Goal: Information Seeking & Learning: Learn about a topic

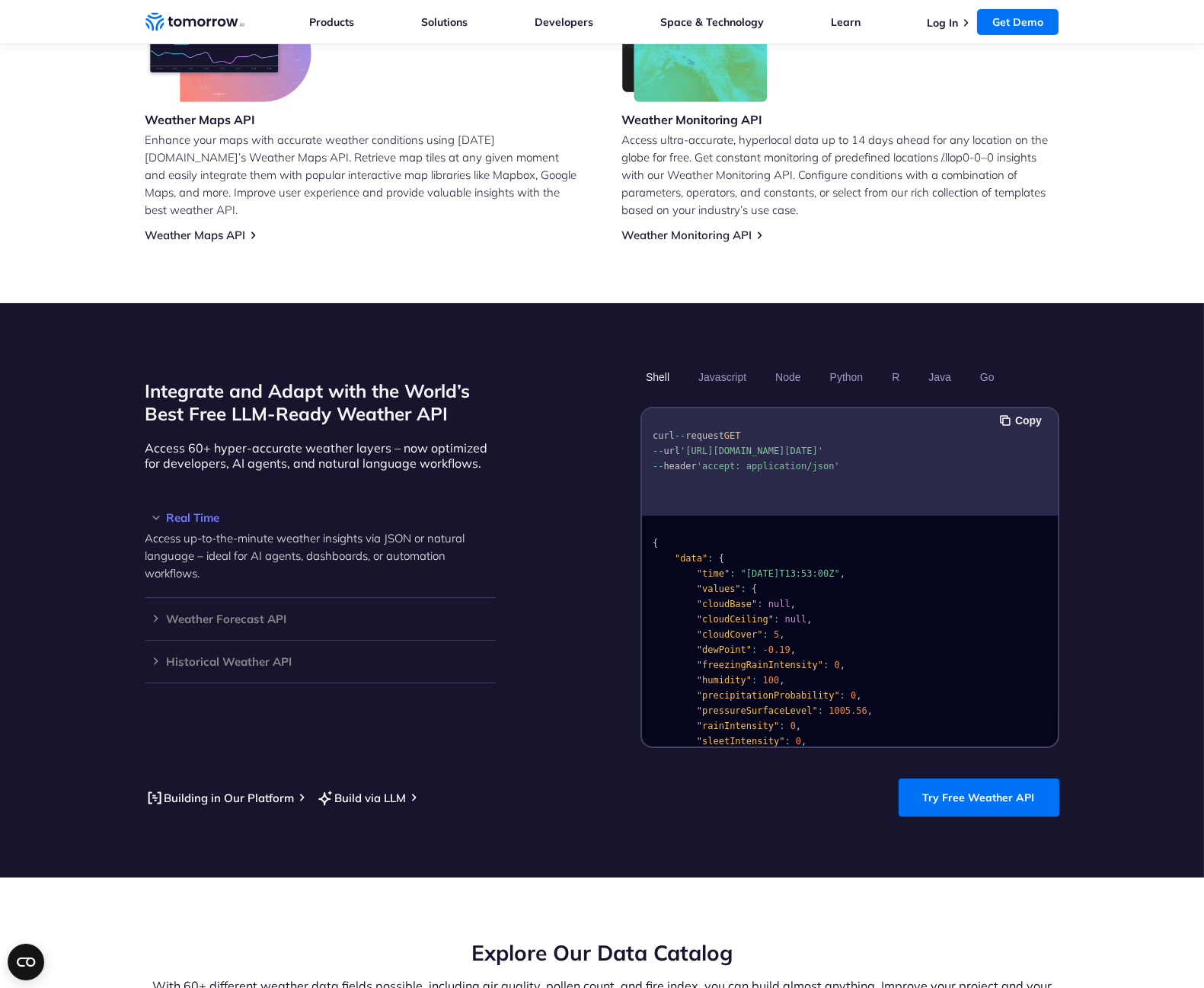
scroll to position [1185, 0]
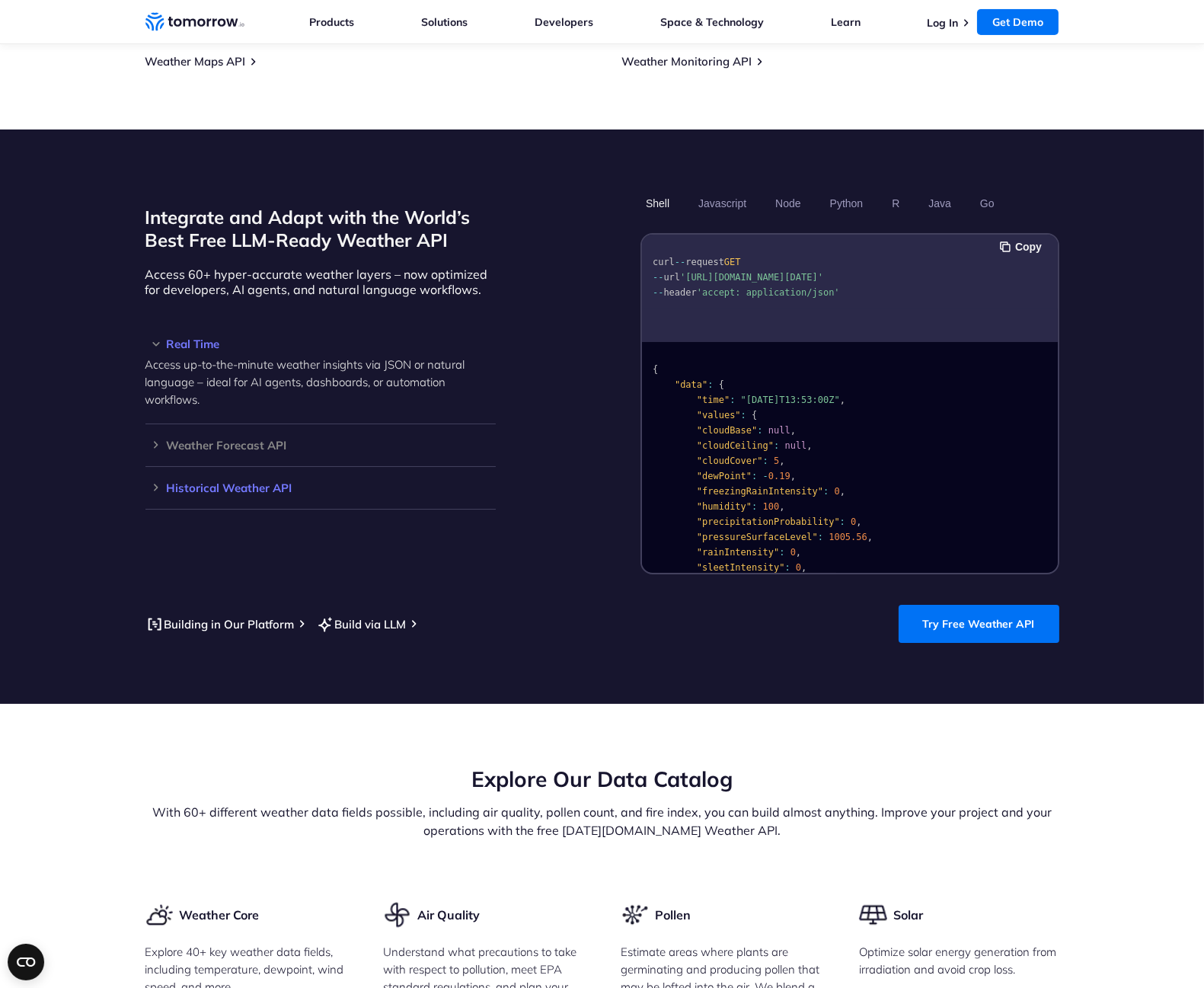
click at [244, 482] on h3 "Historical Weather API" at bounding box center [321, 488] width 351 height 12
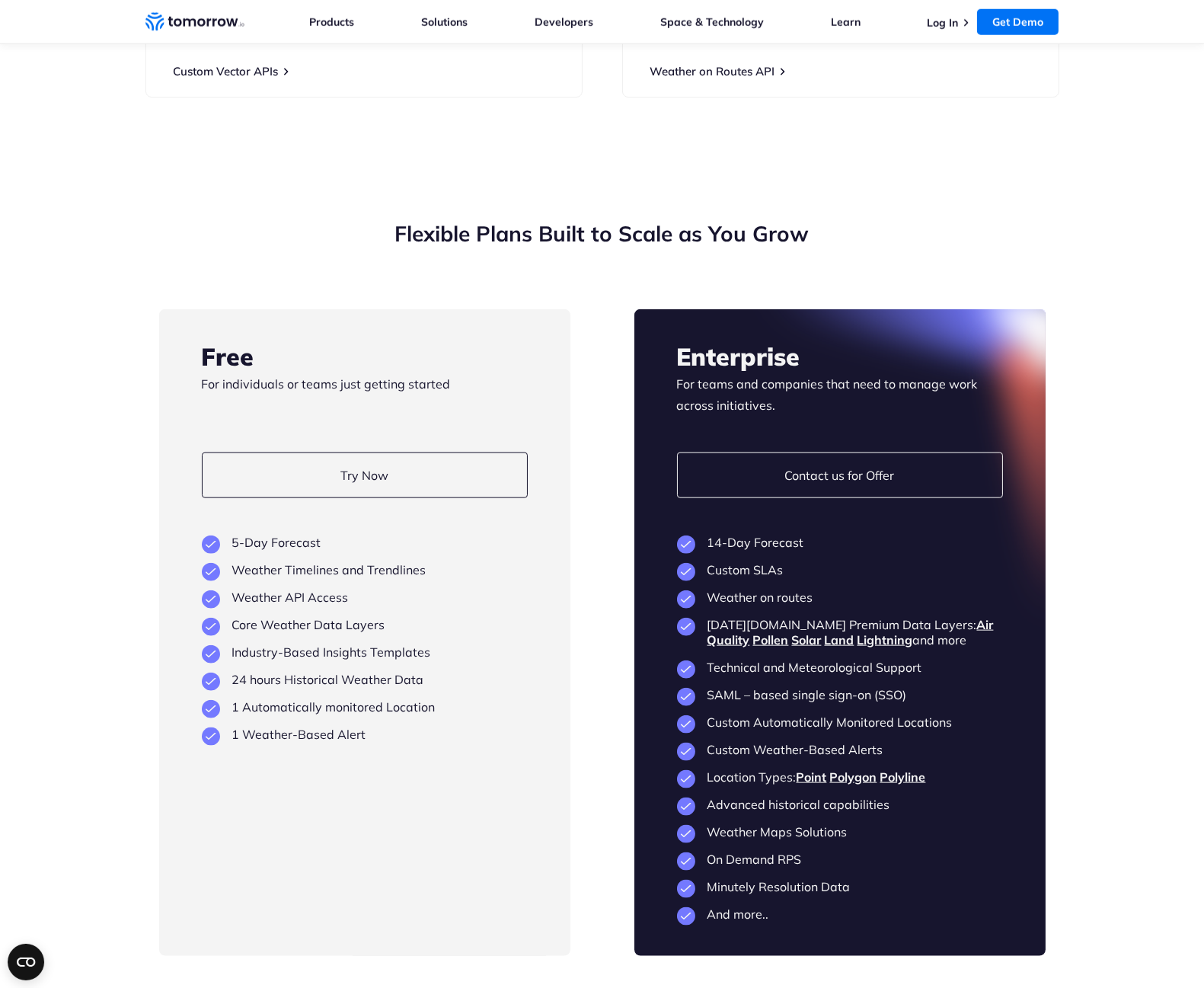
scroll to position [3386, 0]
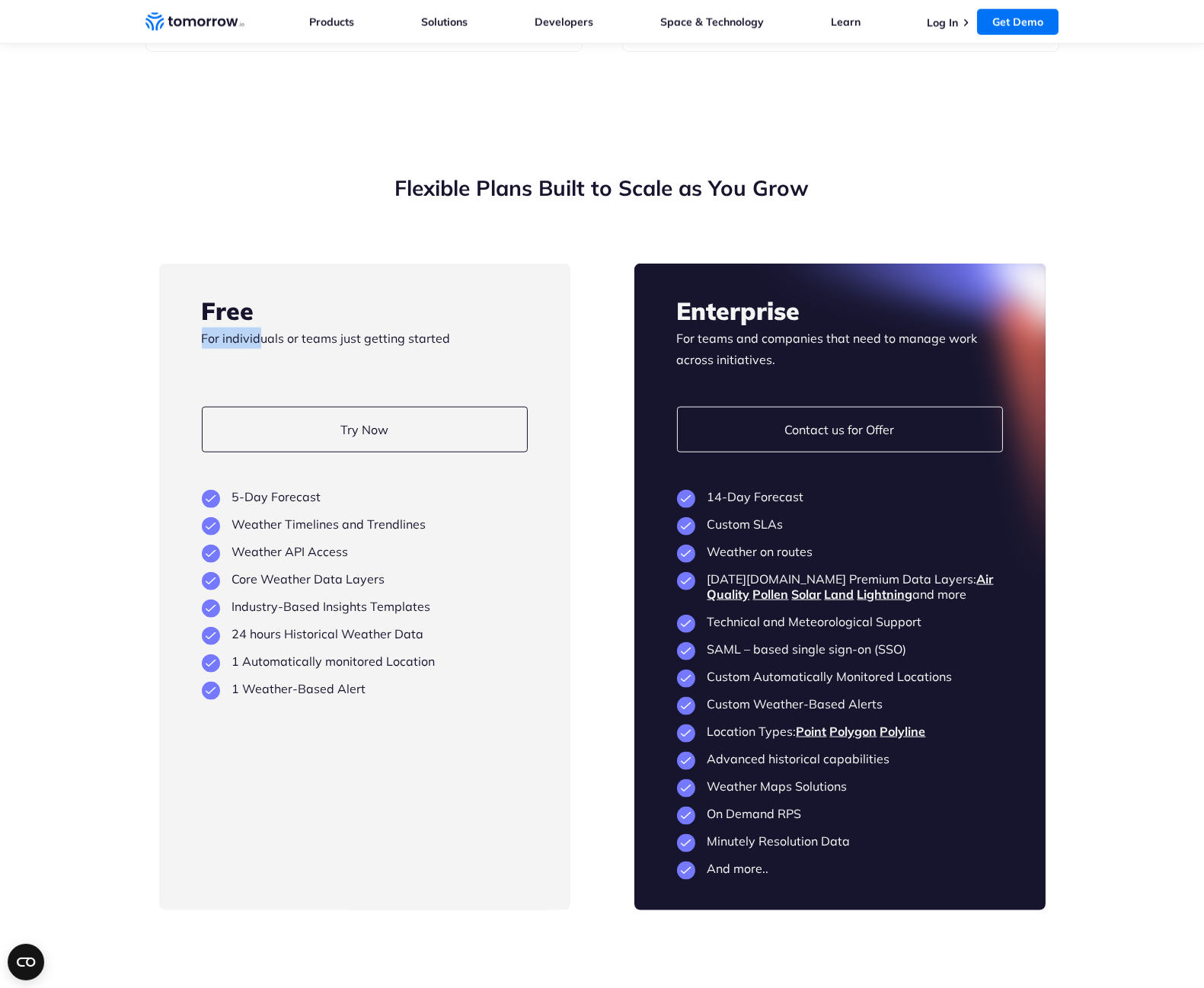
drag, startPoint x: 399, startPoint y: 306, endPoint x: 424, endPoint y: 305, distance: 25.0
click at [424, 305] on div "Free For individuals or teams just getting started" at bounding box center [365, 332] width 326 height 76
click at [139, 330] on section "Flexible Plans Built to Scale as You Grow Free For individuals or teams just ge…" at bounding box center [602, 542] width 1204 height 859
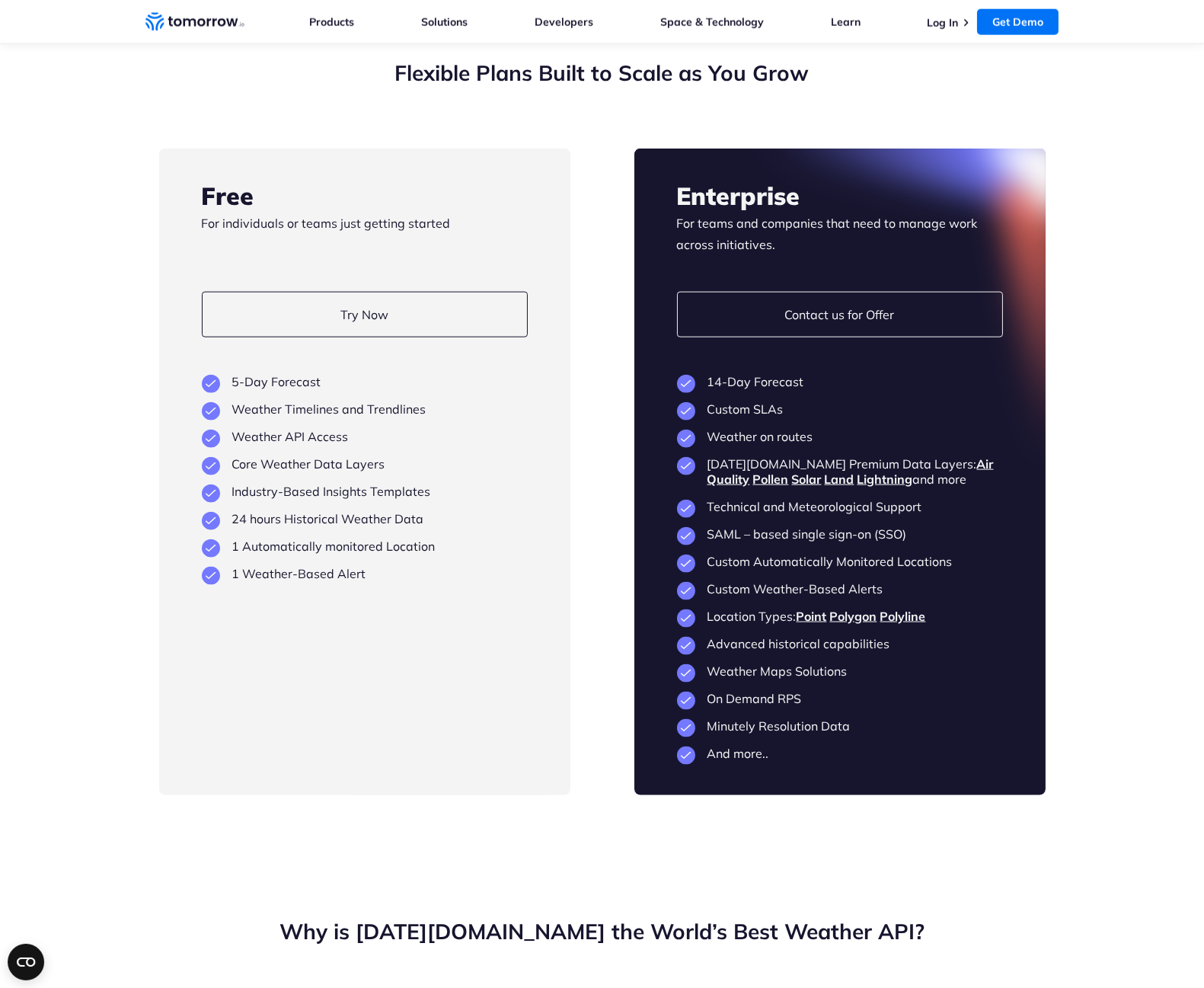
scroll to position [3555, 0]
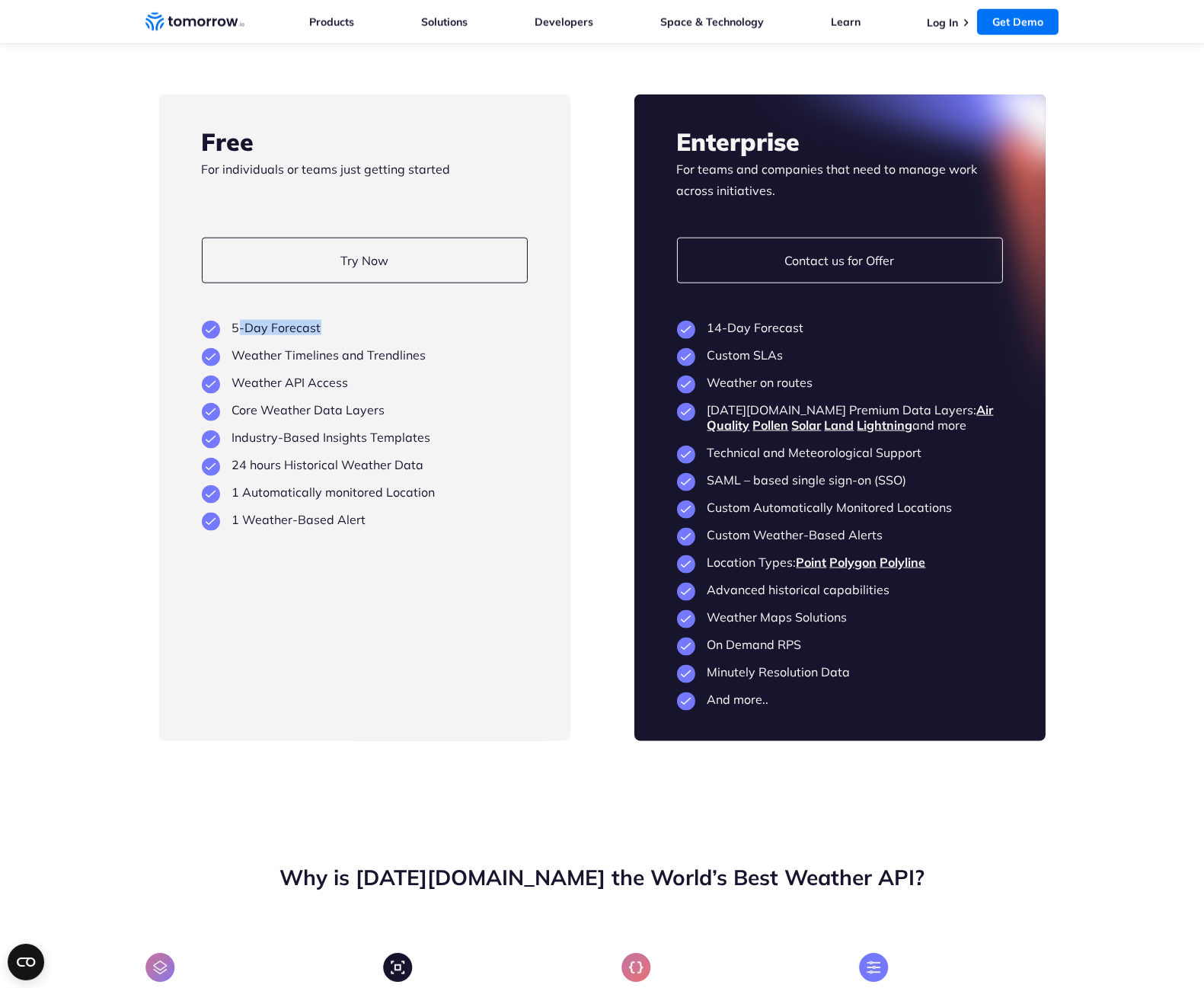
drag, startPoint x: 240, startPoint y: 309, endPoint x: 349, endPoint y: 307, distance: 109.0
click at [349, 320] on li "5-Day Forecast" at bounding box center [365, 328] width 326 height 15
drag, startPoint x: 276, startPoint y: 337, endPoint x: 298, endPoint y: 346, distance: 23.8
click at [298, 346] on ul "5-Day Forecast Weather Timelines and Trendlines Weather API Access Core Weather…" at bounding box center [365, 424] width 326 height 208
drag, startPoint x: 285, startPoint y: 382, endPoint x: 290, endPoint y: 407, distance: 25.5
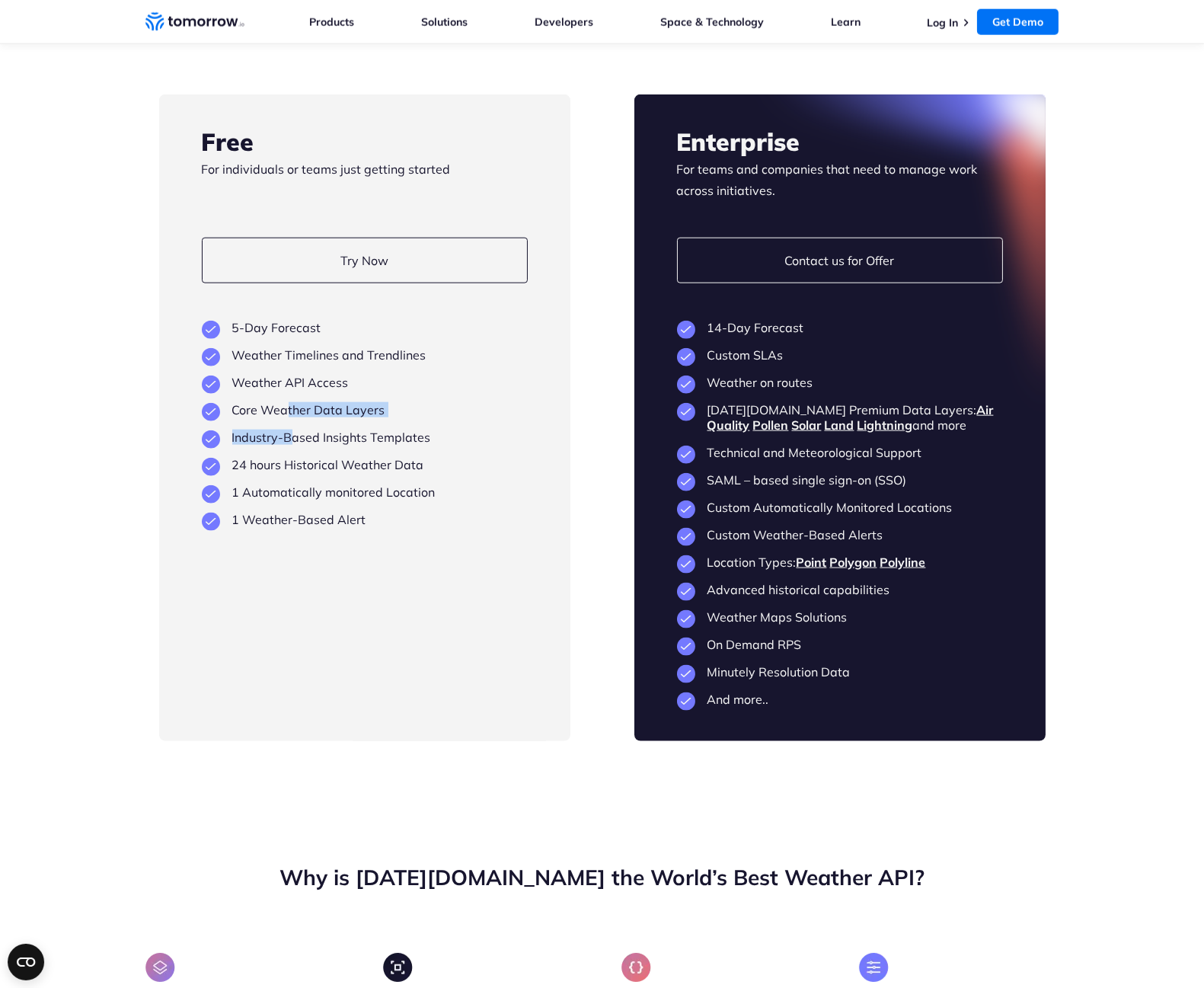
click at [288, 404] on ul "5-Day Forecast Weather Timelines and Trendlines Weather API Access Core Weather…" at bounding box center [365, 424] width 326 height 208
drag, startPoint x: 299, startPoint y: 451, endPoint x: 316, endPoint y: 459, distance: 18.8
click at [301, 455] on ul "5-Day Forecast Weather Timelines and Trendlines Weather API Access Core Weather…" at bounding box center [365, 424] width 326 height 208
drag, startPoint x: 740, startPoint y: 566, endPoint x: 826, endPoint y: 576, distance: 86.6
click at [826, 582] on li "Advanced historical capabilities" at bounding box center [840, 590] width 326 height 15
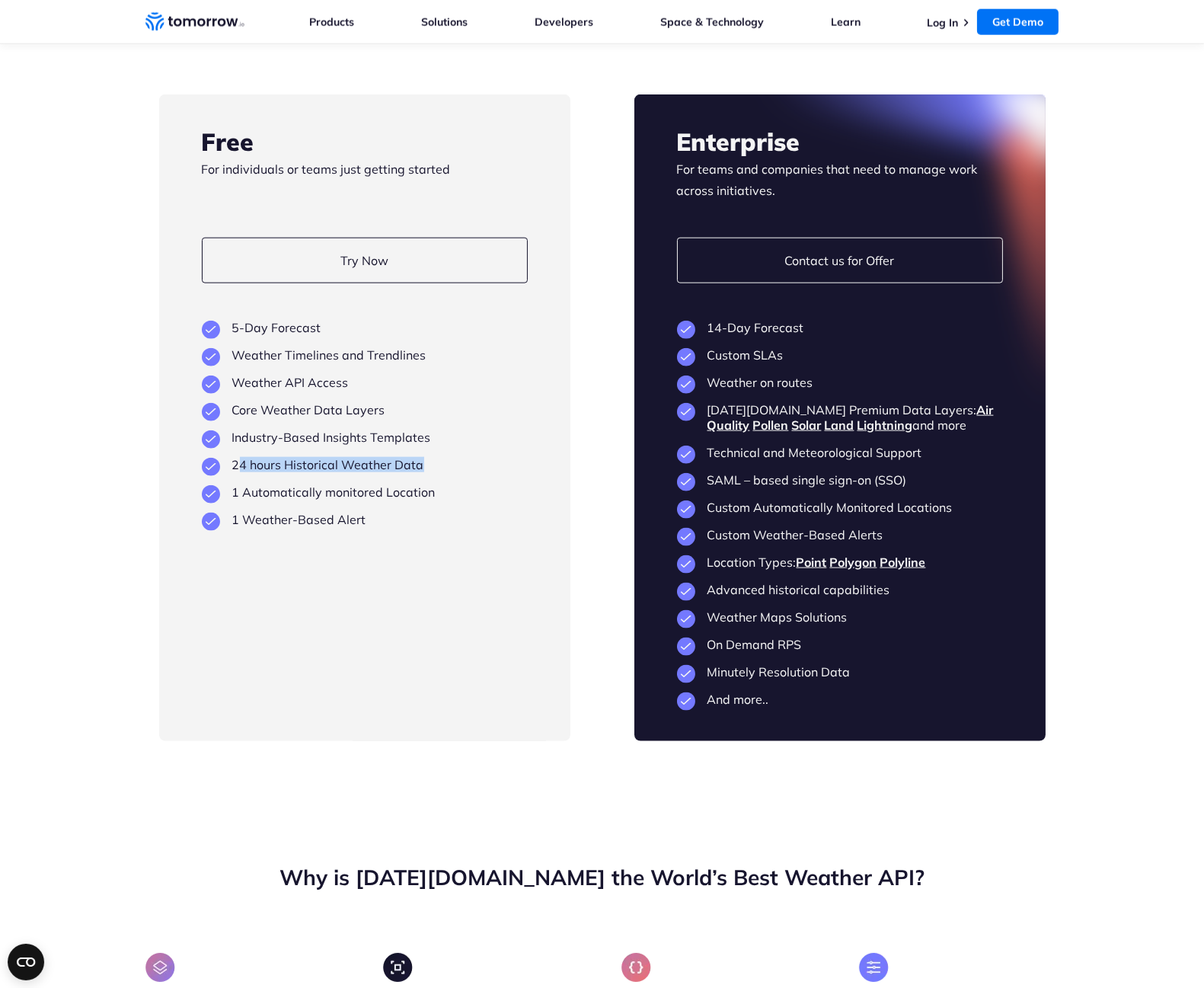
drag, startPoint x: 377, startPoint y: 447, endPoint x: 419, endPoint y: 446, distance: 42.0
click at [419, 457] on li "24 hours Historical Weather Data" at bounding box center [365, 465] width 326 height 15
click at [395, 486] on ul "5-Day Forecast Weather Timelines and Trendlines Weather API Access Core Weather…" at bounding box center [365, 424] width 326 height 208
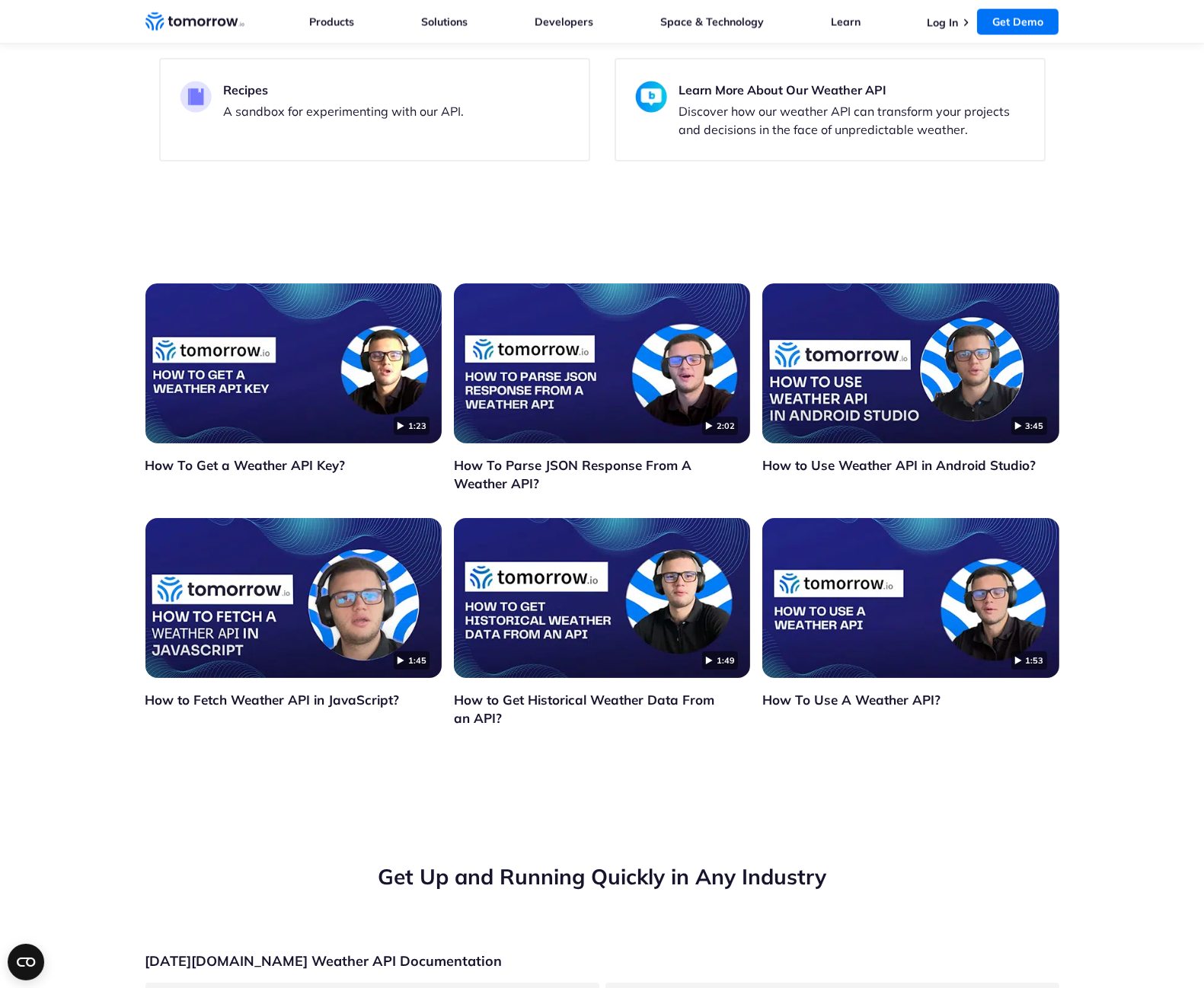
scroll to position [4825, 0]
